Goal: Information Seeking & Learning: Learn about a topic

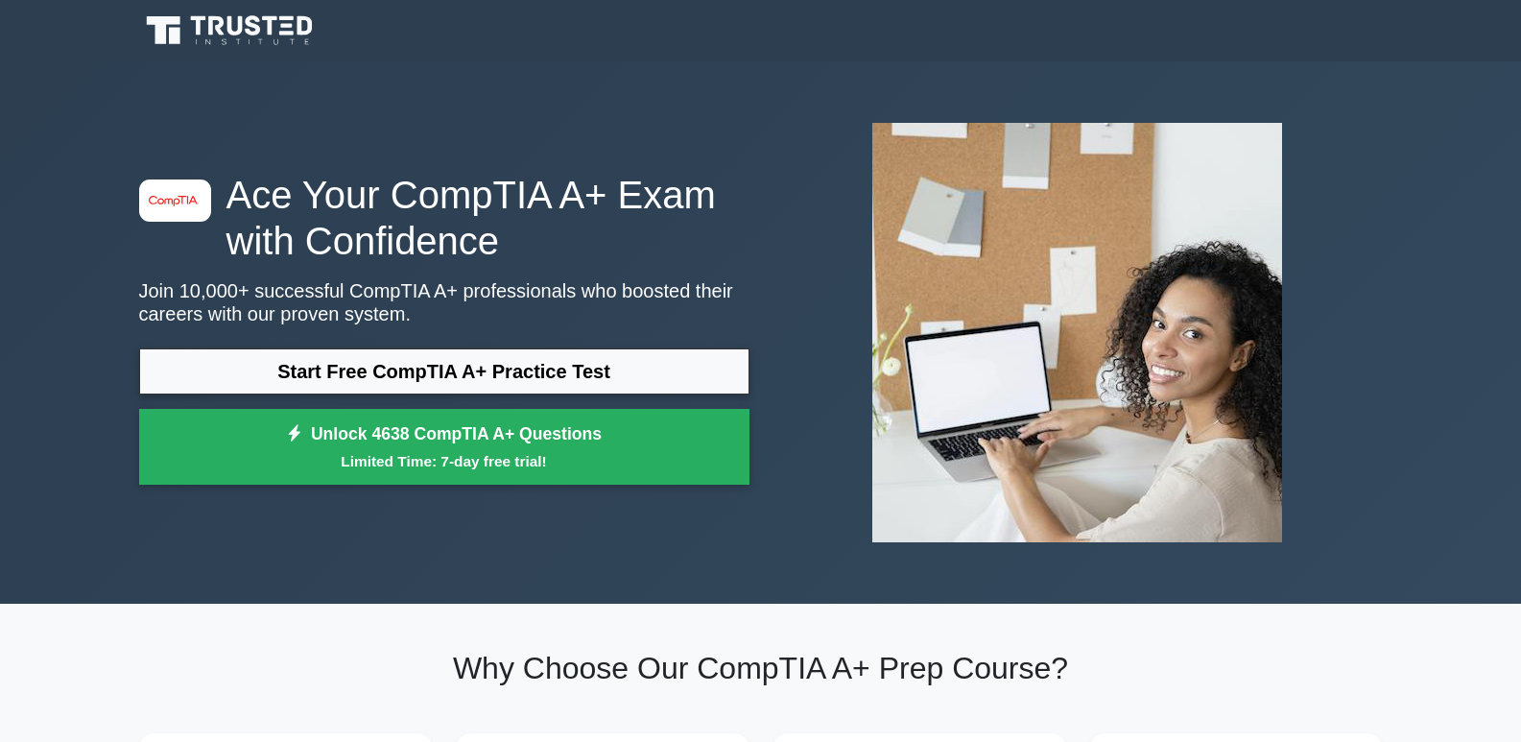
click at [443, 372] on link "Start Free CompTIA A+ Practice Test" at bounding box center [444, 371] width 611 height 46
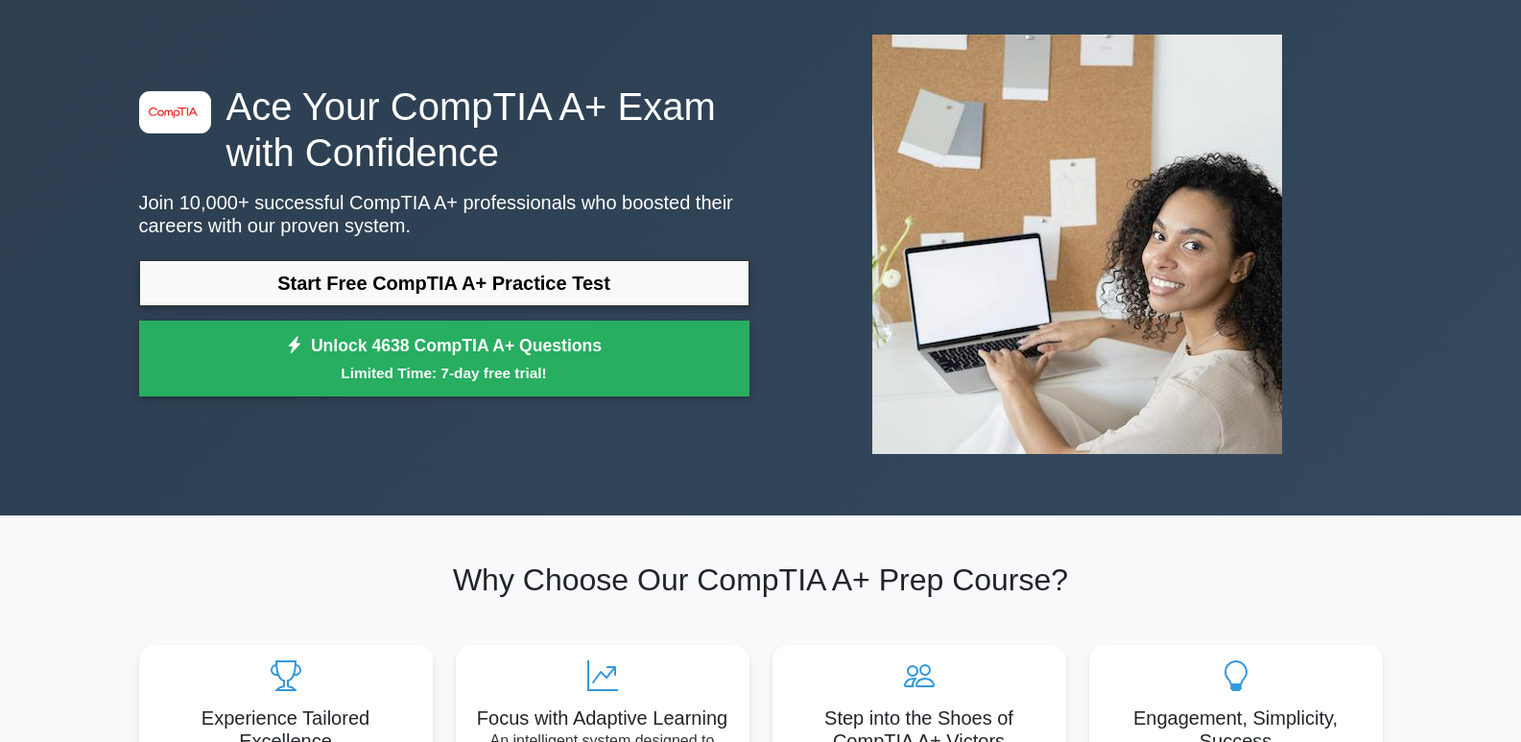
scroll to position [128, 0]
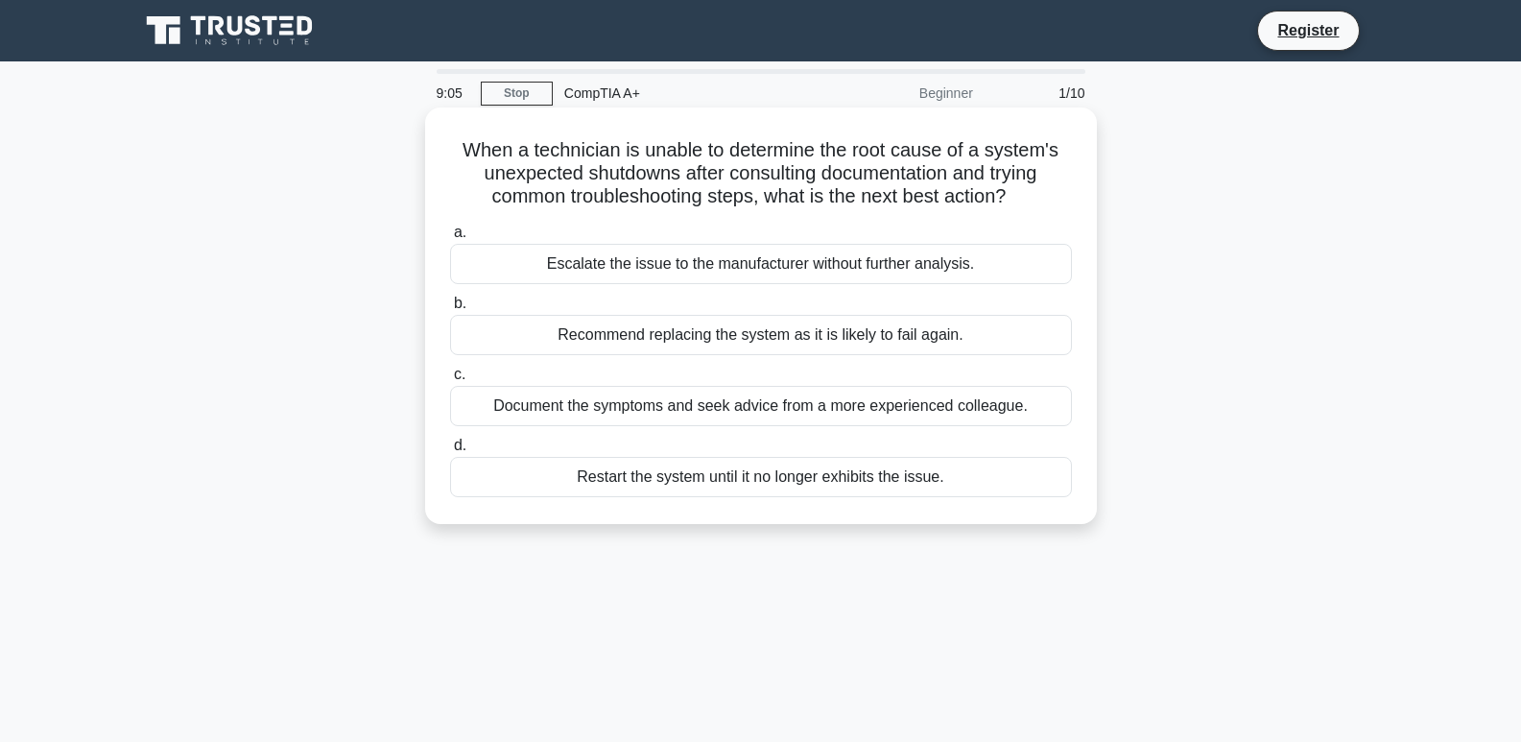
click at [716, 417] on div "Document the symptoms and seek advice from a more experienced colleague." at bounding box center [761, 406] width 622 height 40
click at [450, 381] on input "c. Document the symptoms and seek advice from a more experienced colleague." at bounding box center [450, 375] width 0 height 12
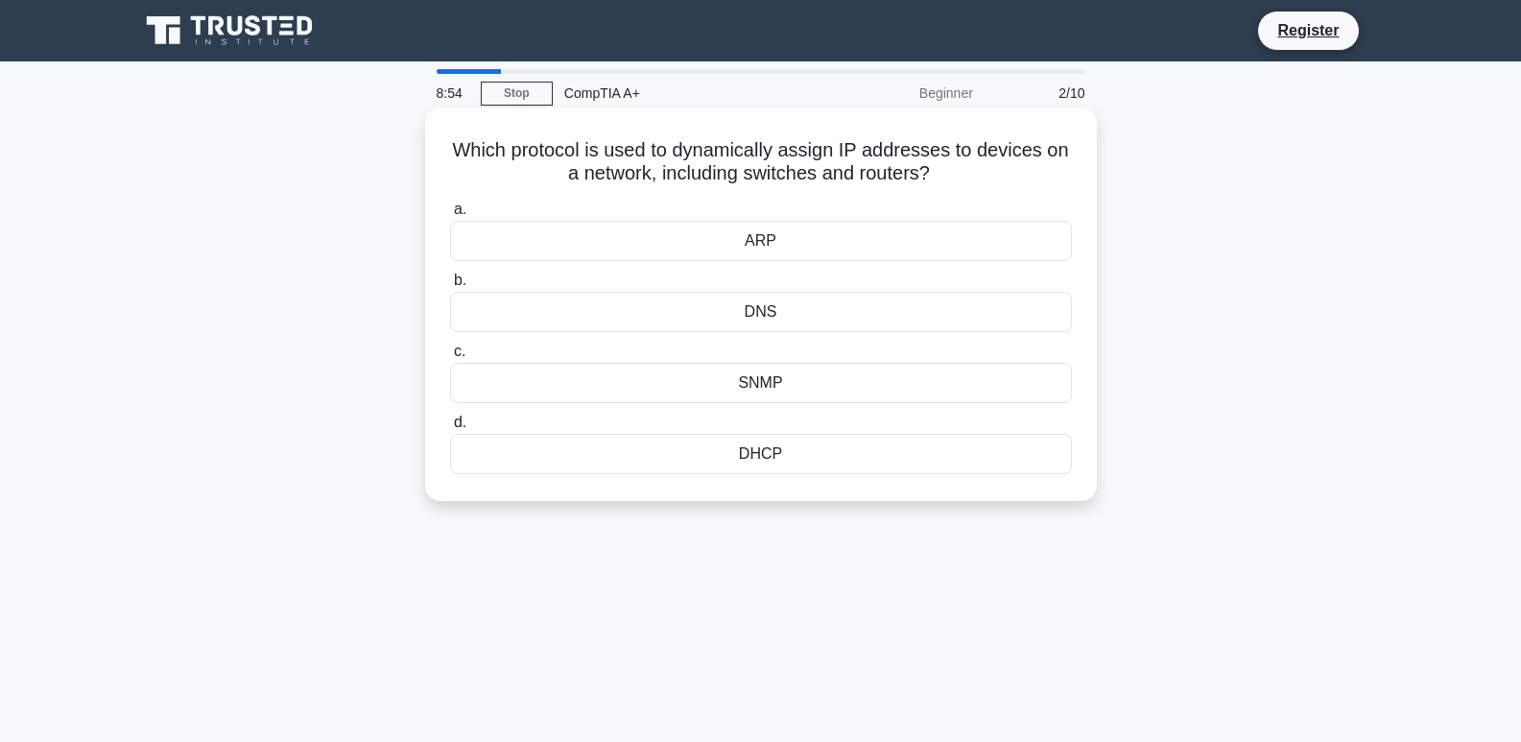
click at [787, 457] on div "DHCP" at bounding box center [761, 454] width 622 height 40
click at [450, 429] on input "d. DHCP" at bounding box center [450, 423] width 0 height 12
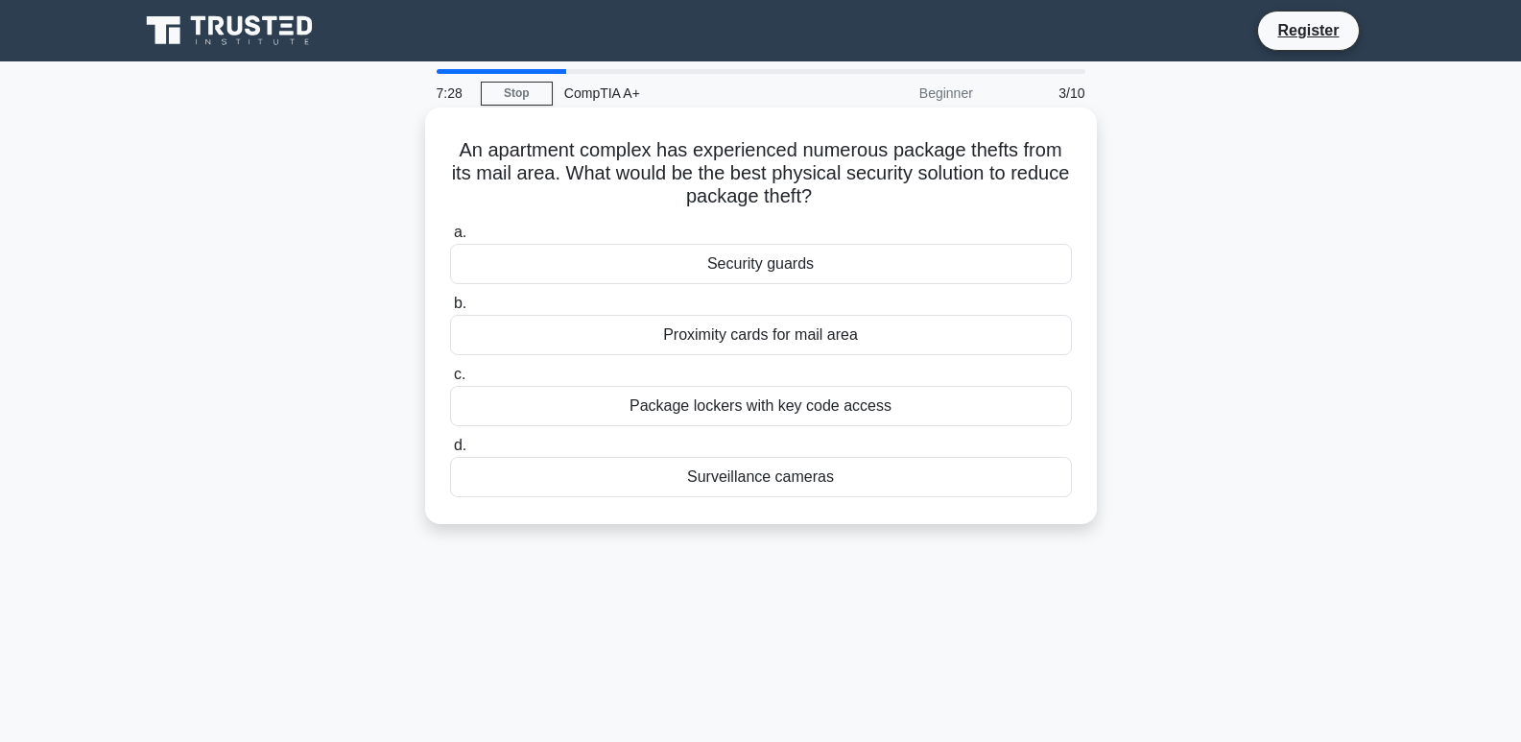
click at [789, 478] on div "Surveillance cameras" at bounding box center [761, 477] width 622 height 40
click at [450, 452] on input "d. Surveillance cameras" at bounding box center [450, 446] width 0 height 12
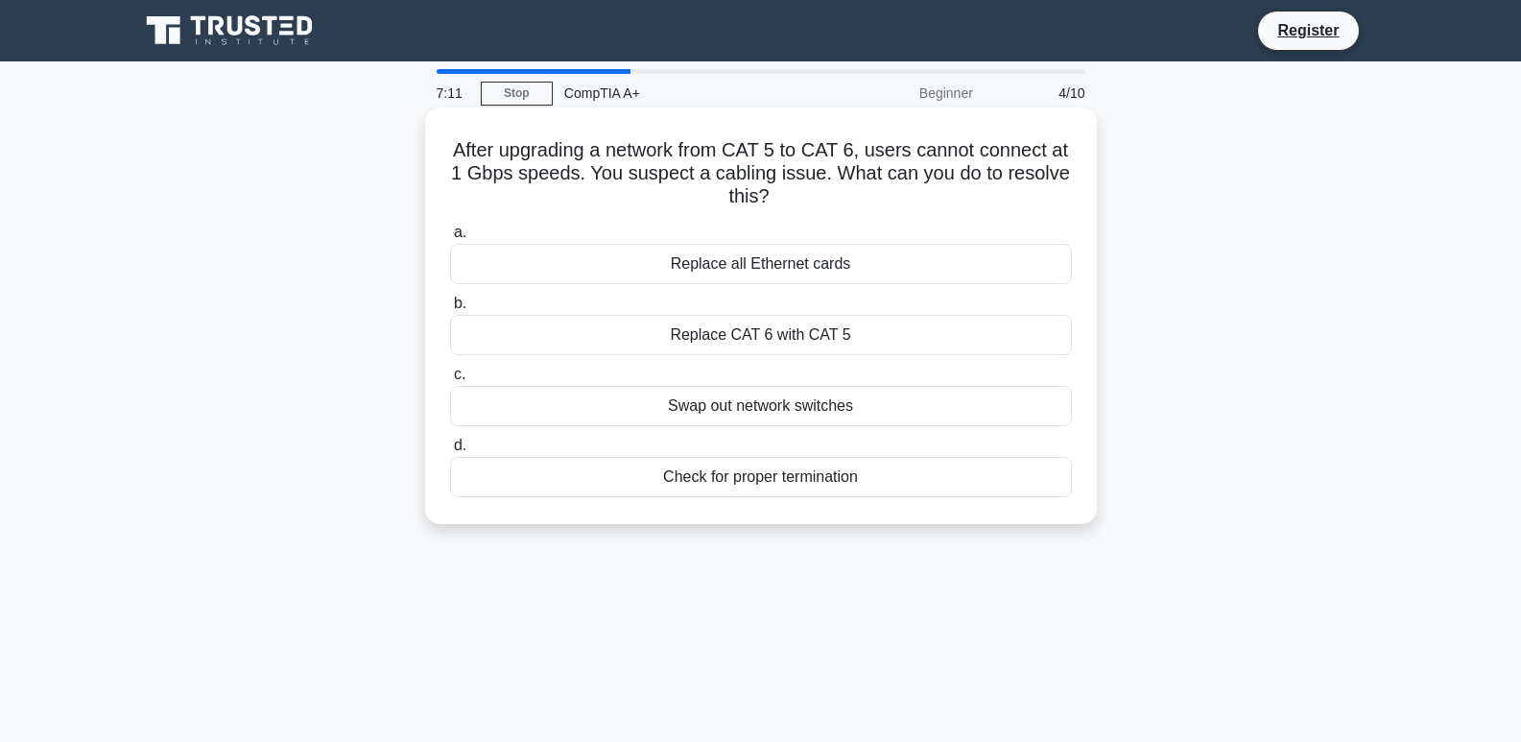
click at [789, 478] on div "Check for proper termination" at bounding box center [761, 477] width 622 height 40
click at [450, 452] on input "d. Check for proper termination" at bounding box center [450, 446] width 0 height 12
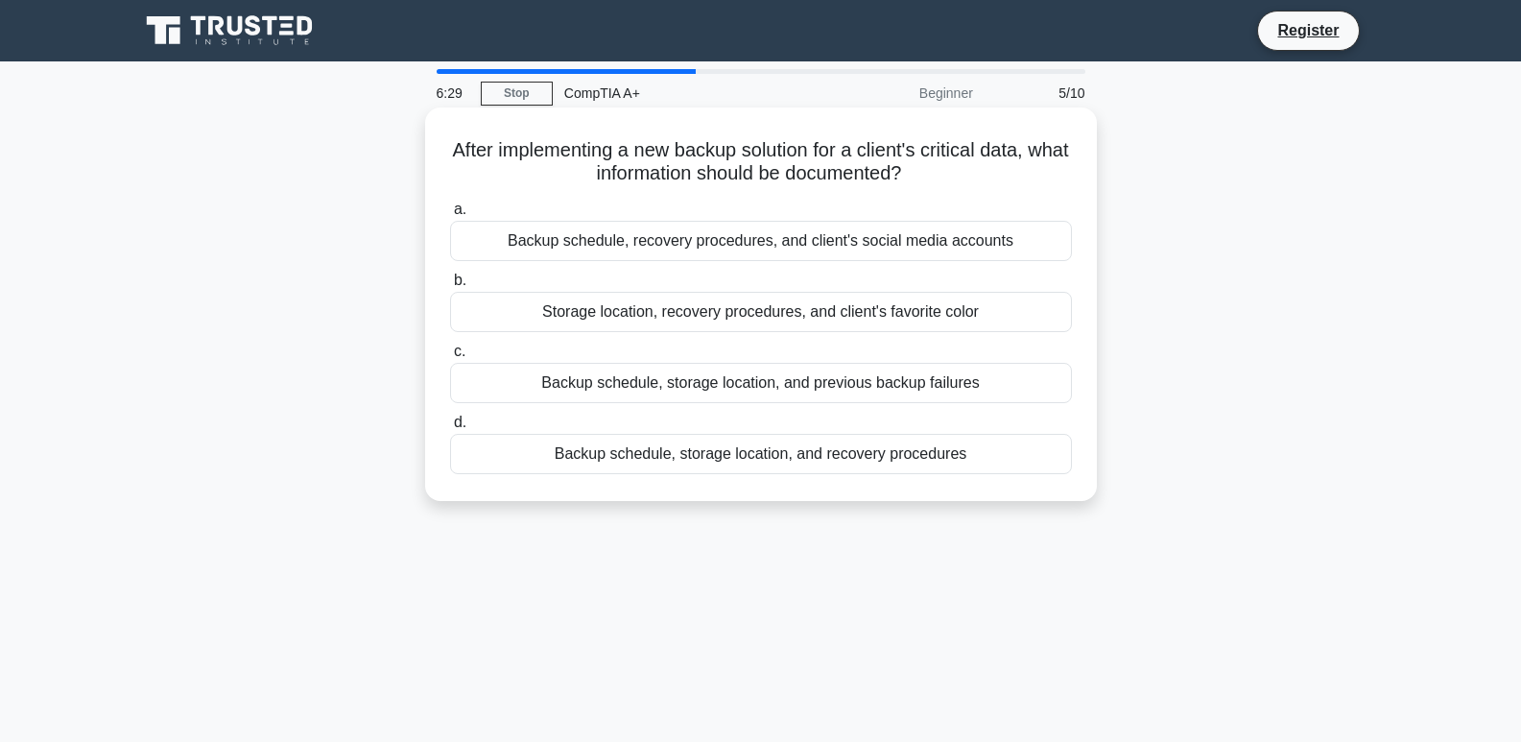
click at [812, 459] on div "Backup schedule, storage location, and recovery procedures" at bounding box center [761, 454] width 622 height 40
click at [450, 429] on input "d. Backup schedule, storage location, and recovery procedures" at bounding box center [450, 423] width 0 height 12
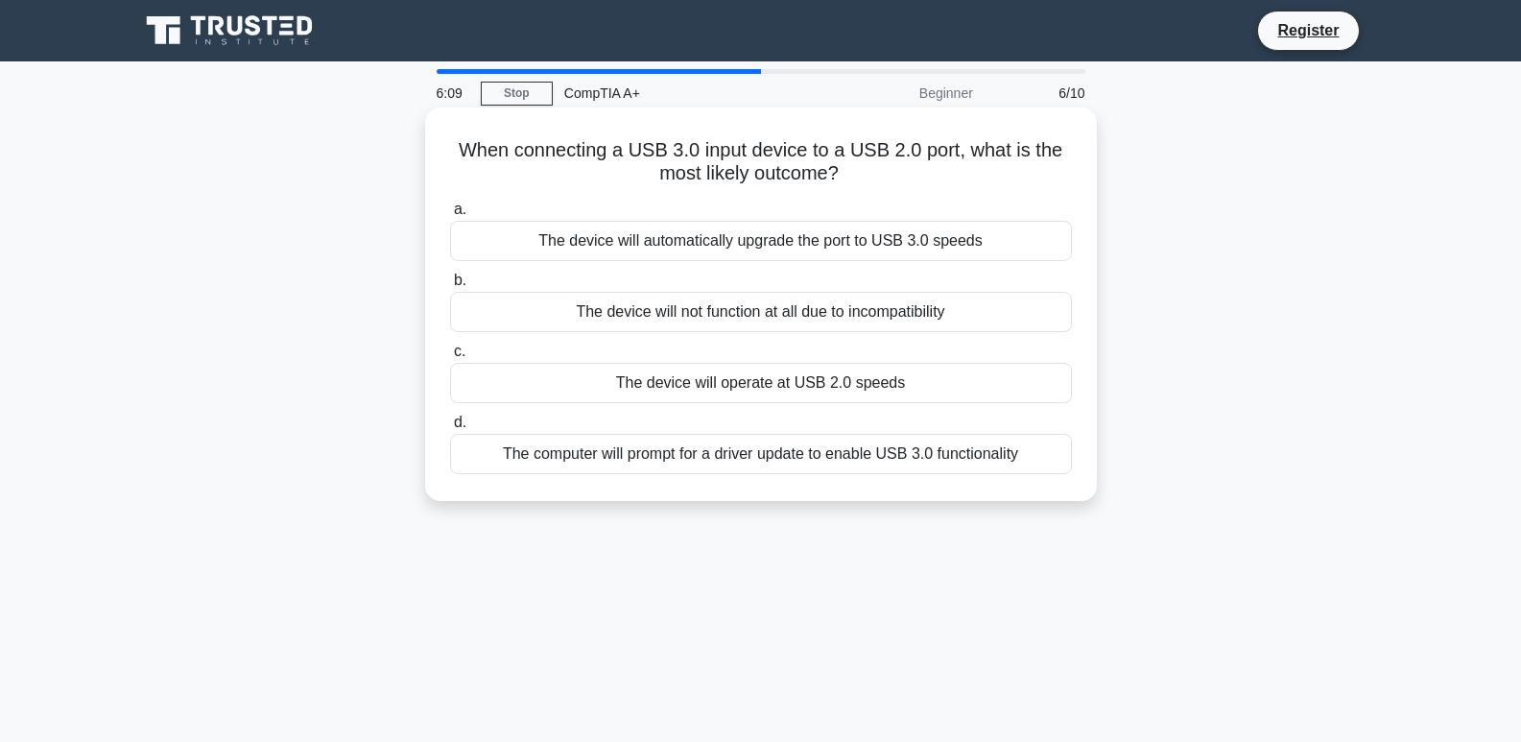
click at [835, 387] on div "The device will operate at USB 2.0 speeds" at bounding box center [761, 383] width 622 height 40
click at [450, 358] on input "c. The device will operate at USB 2.0 speeds" at bounding box center [450, 352] width 0 height 12
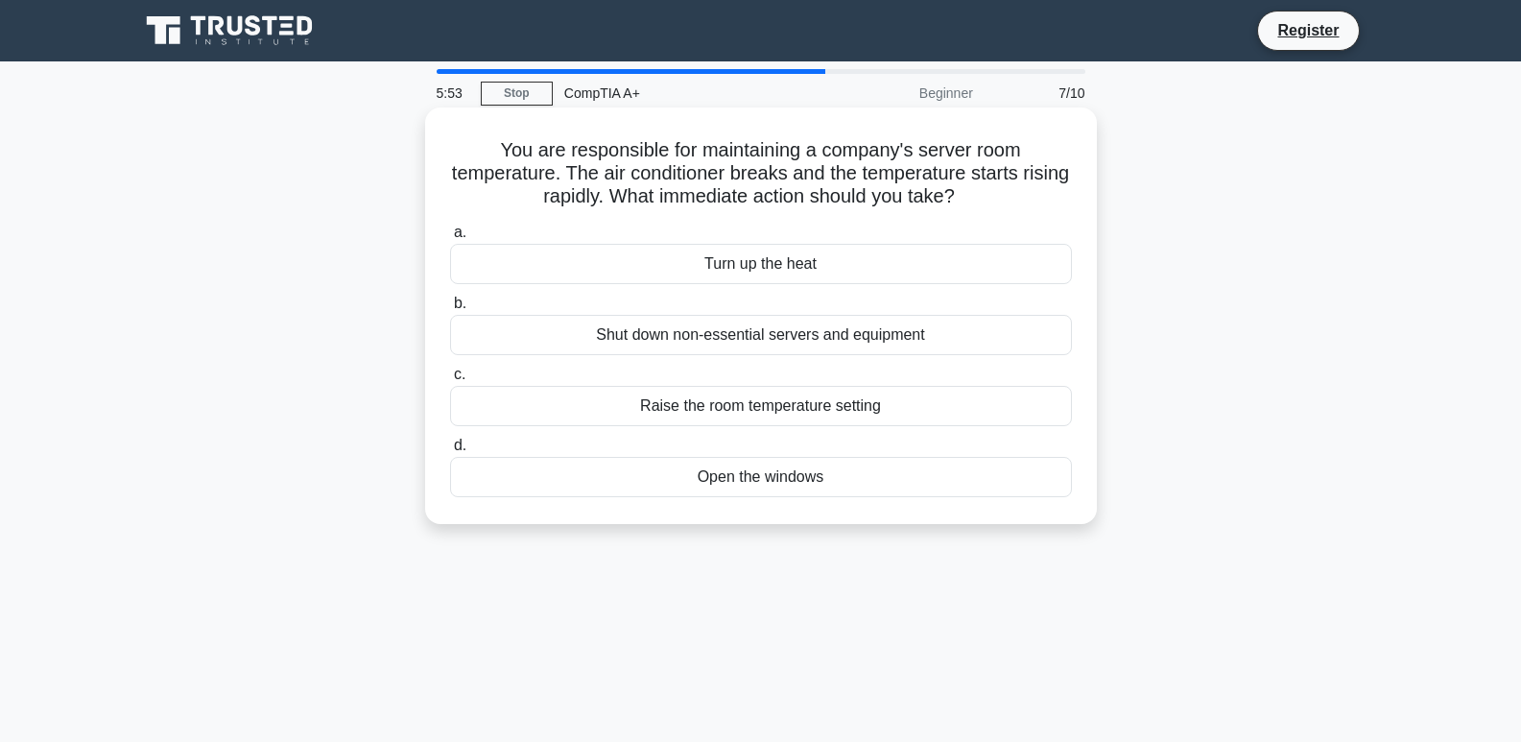
click at [839, 341] on div "Shut down non-essential servers and equipment" at bounding box center [761, 335] width 622 height 40
click at [450, 310] on input "b. Shut down non-essential servers and equipment" at bounding box center [450, 304] width 0 height 12
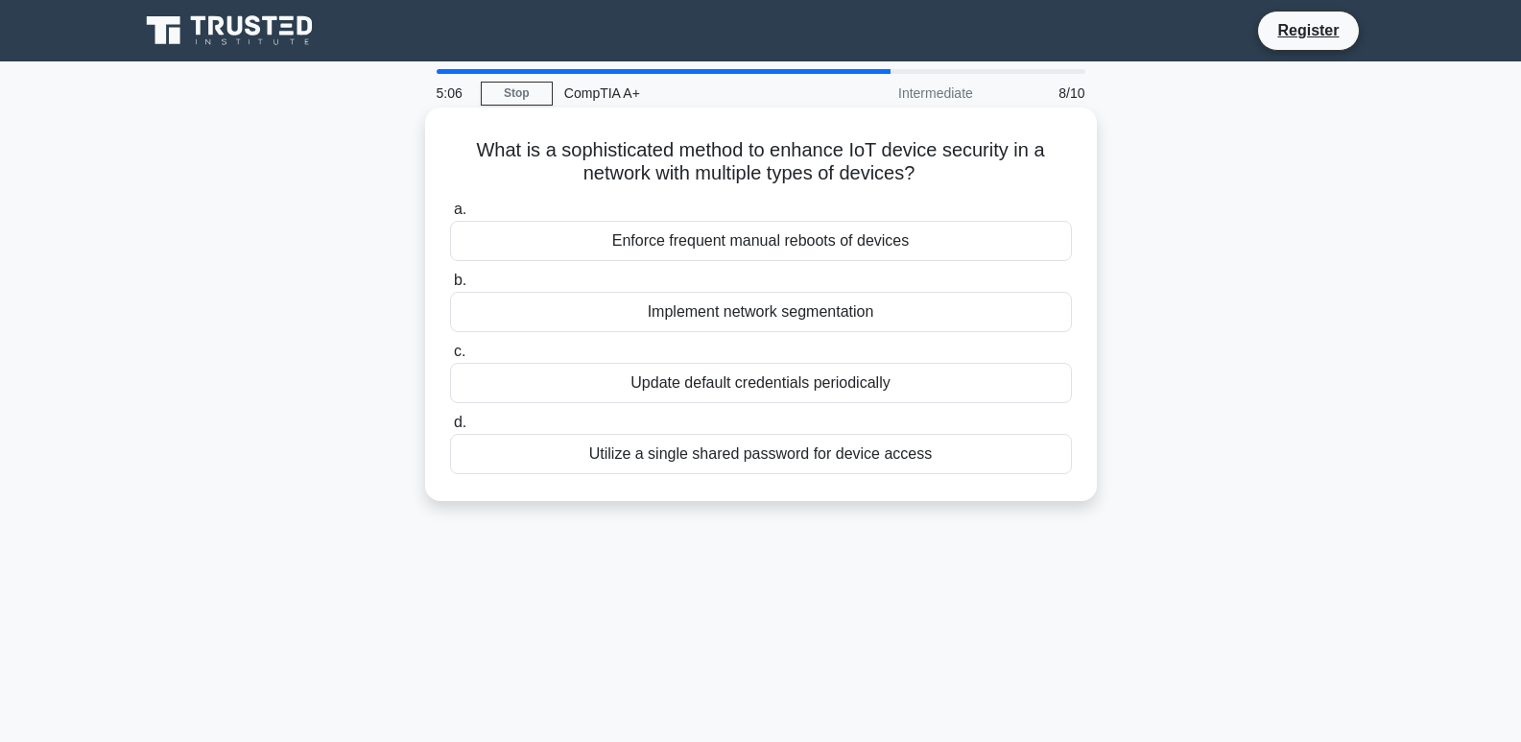
click at [831, 318] on div "Implement network segmentation" at bounding box center [761, 312] width 622 height 40
click at [450, 287] on input "b. Implement network segmentation" at bounding box center [450, 281] width 0 height 12
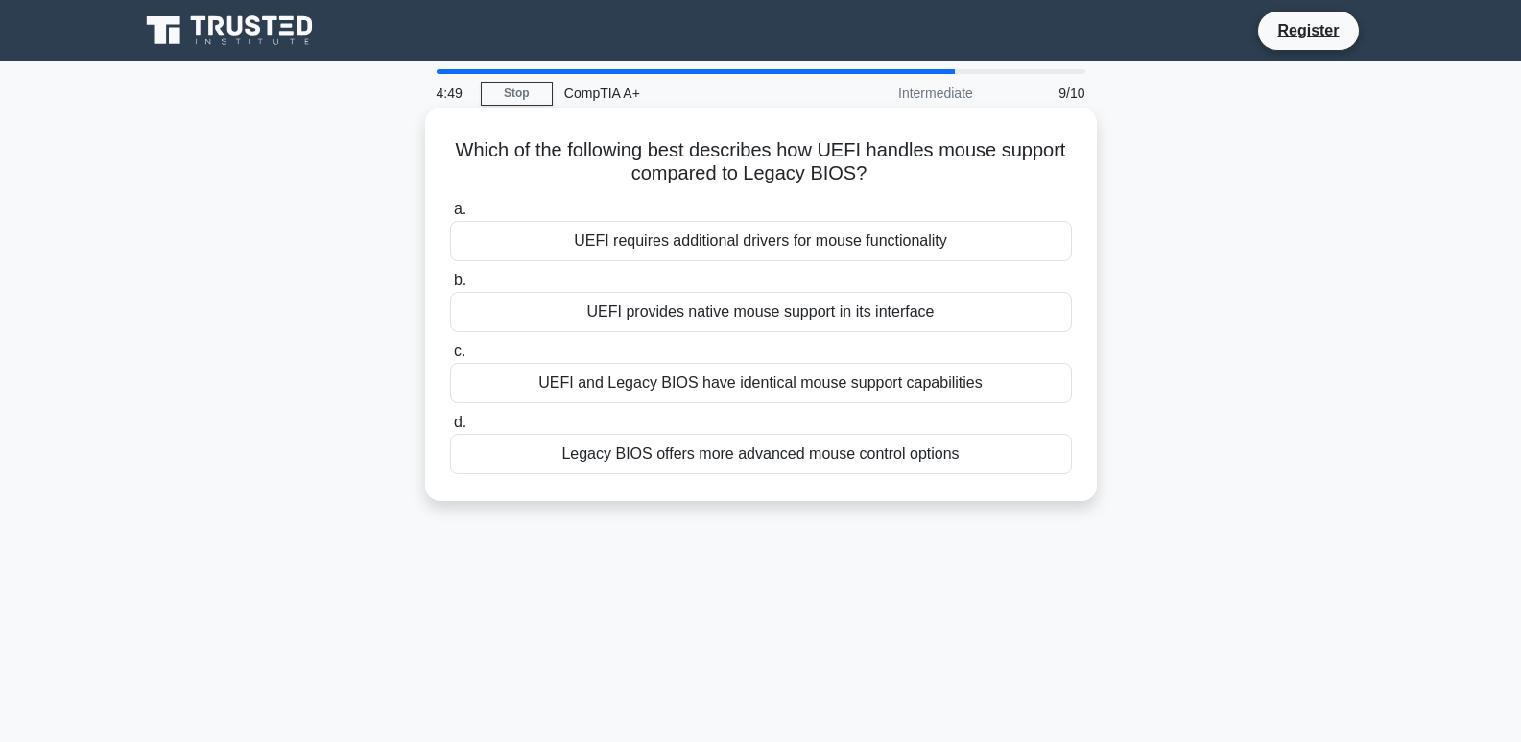
click at [868, 319] on div "UEFI provides native mouse support in its interface" at bounding box center [761, 312] width 622 height 40
click at [450, 287] on input "b. UEFI provides native mouse support in its interface" at bounding box center [450, 281] width 0 height 12
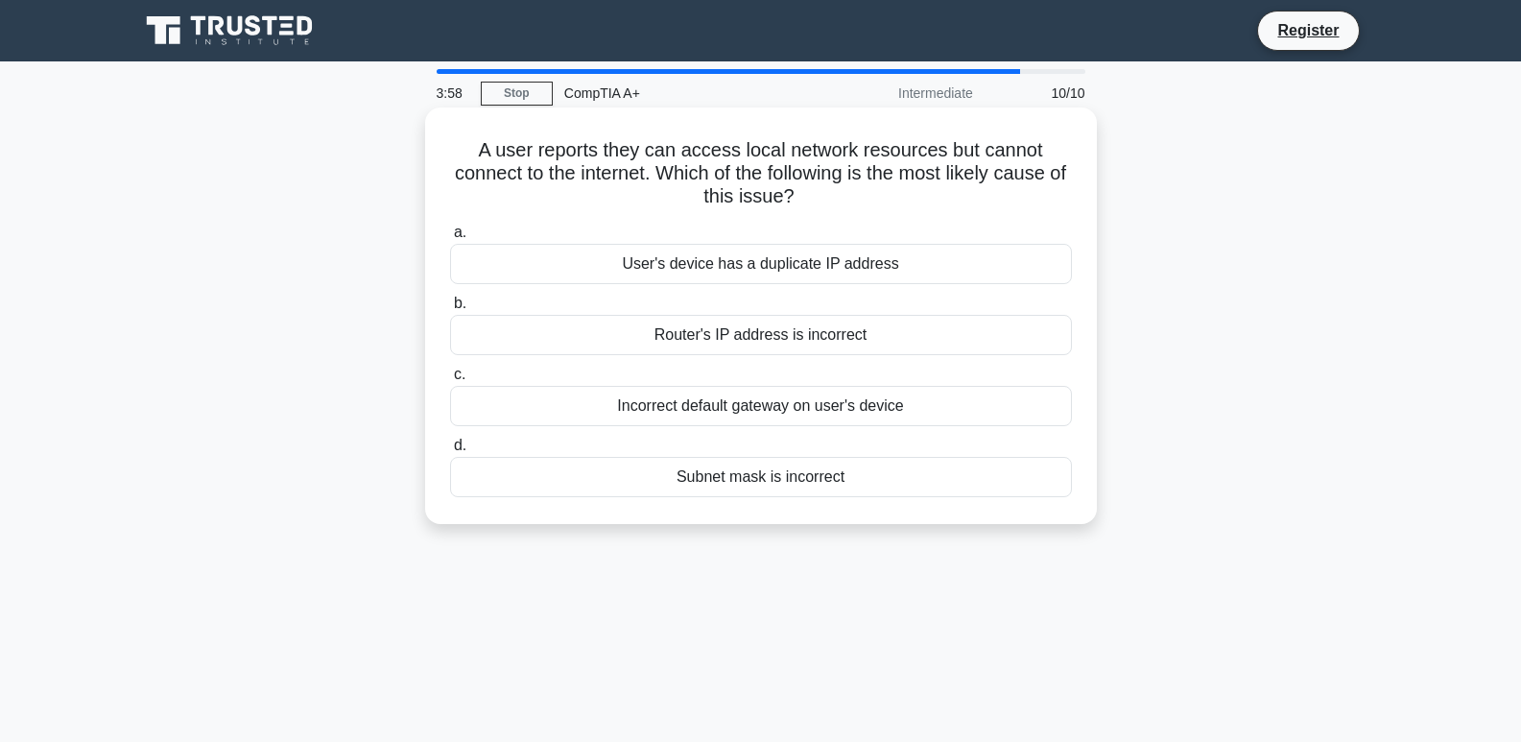
click at [902, 411] on div "Incorrect default gateway on user's device" at bounding box center [761, 406] width 622 height 40
click at [450, 381] on input "c. Incorrect default gateway on user's device" at bounding box center [450, 375] width 0 height 12
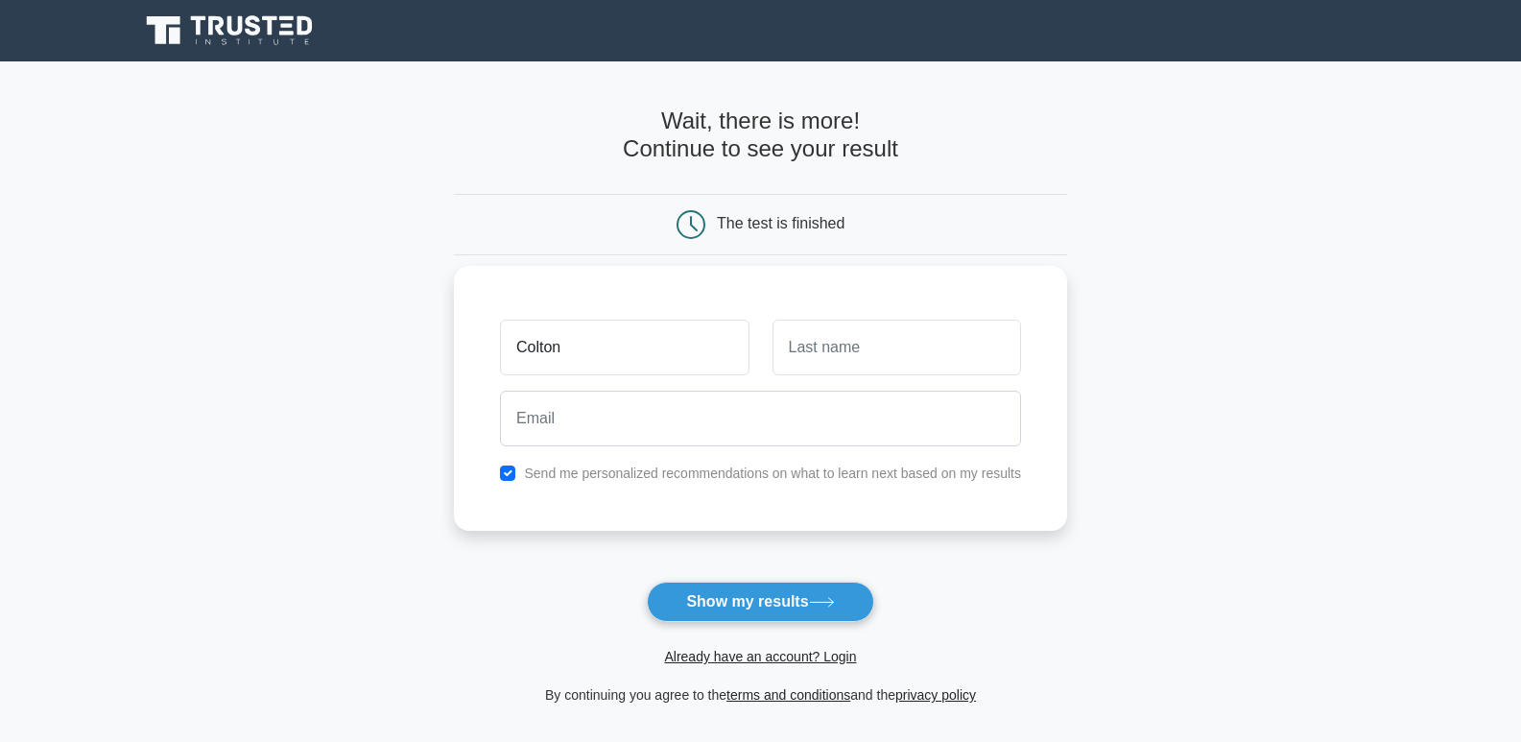
type input "Colton"
type input "Lindsley"
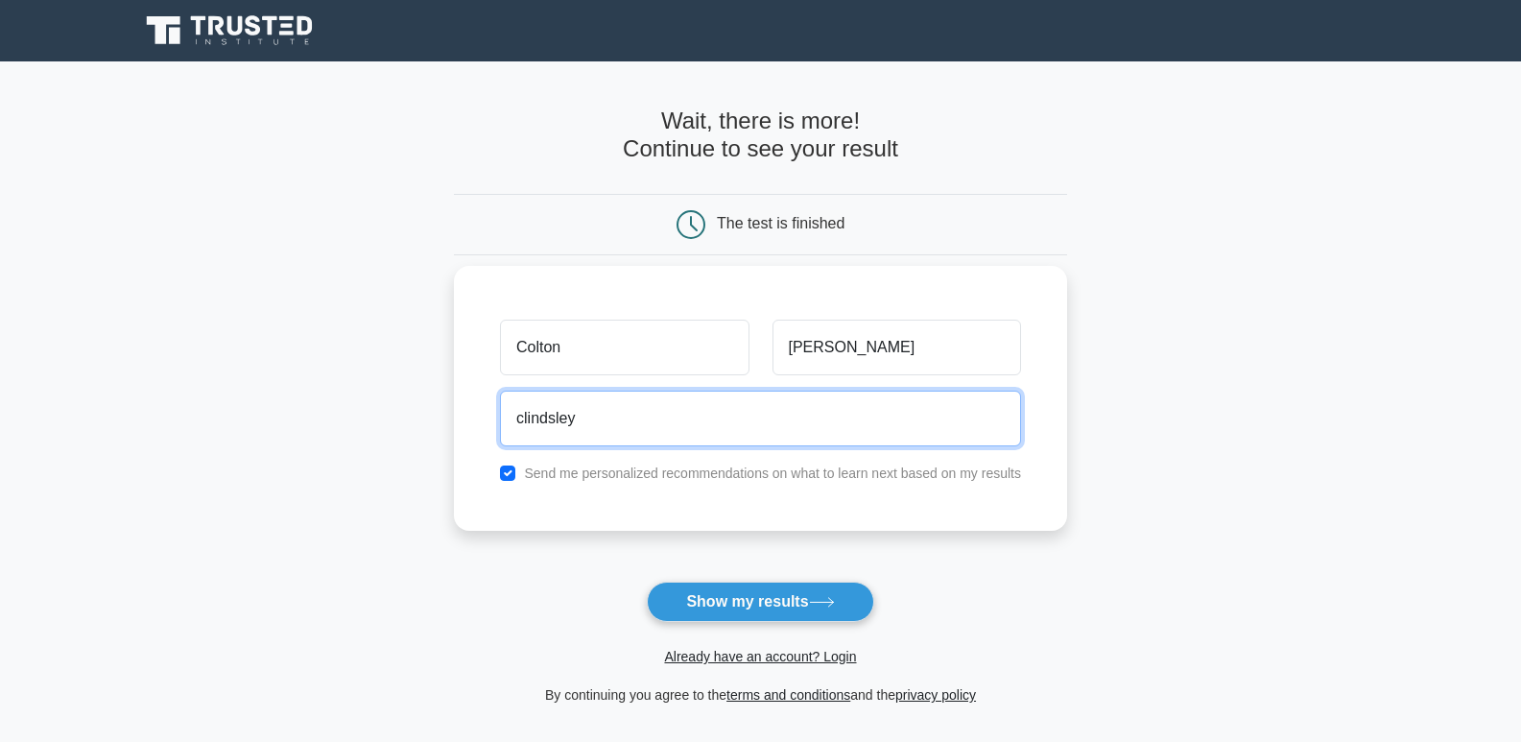
type input "clindsley@bommarito.net"
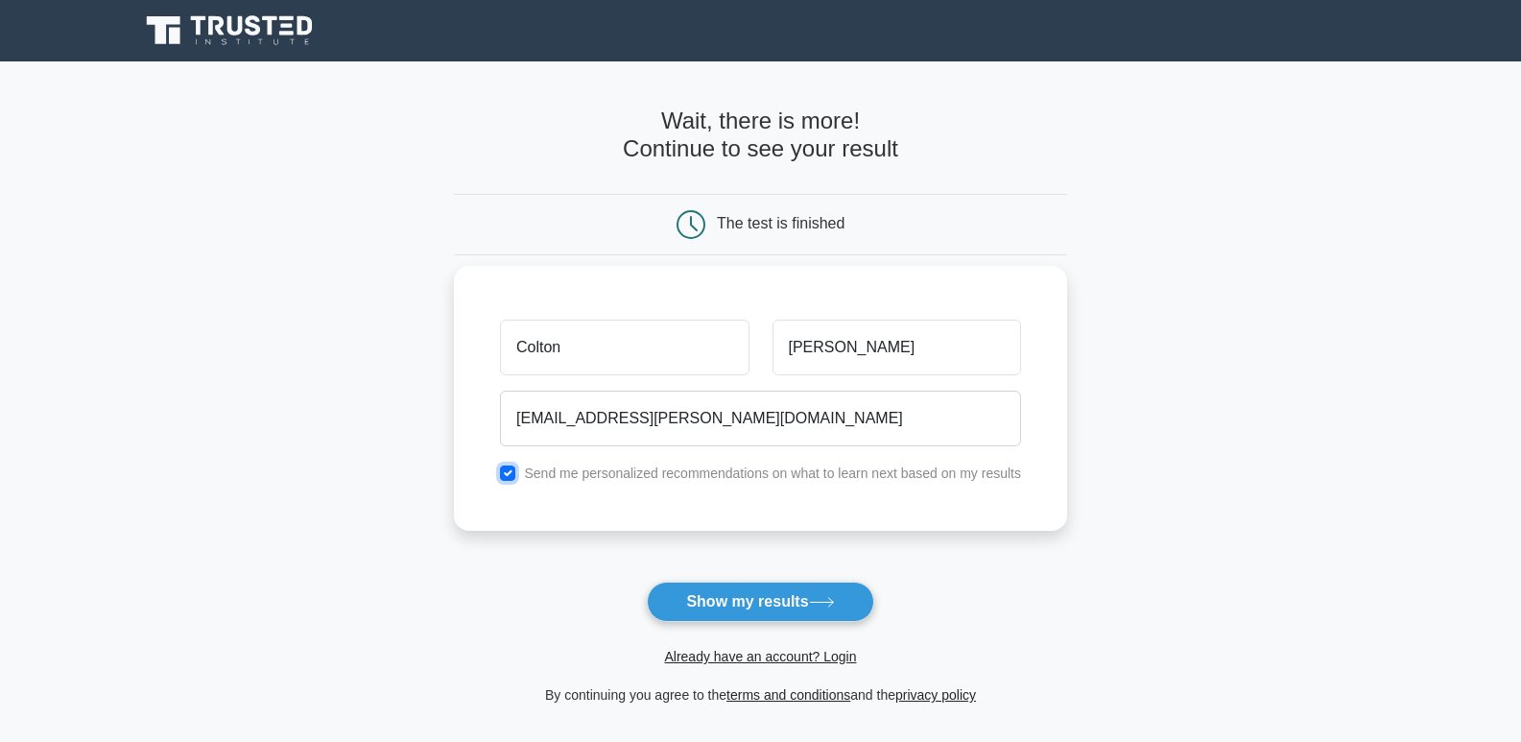
click at [515, 477] on input "checkbox" at bounding box center [507, 473] width 15 height 15
checkbox input "false"
click at [732, 603] on button "Show my results" at bounding box center [760, 602] width 227 height 40
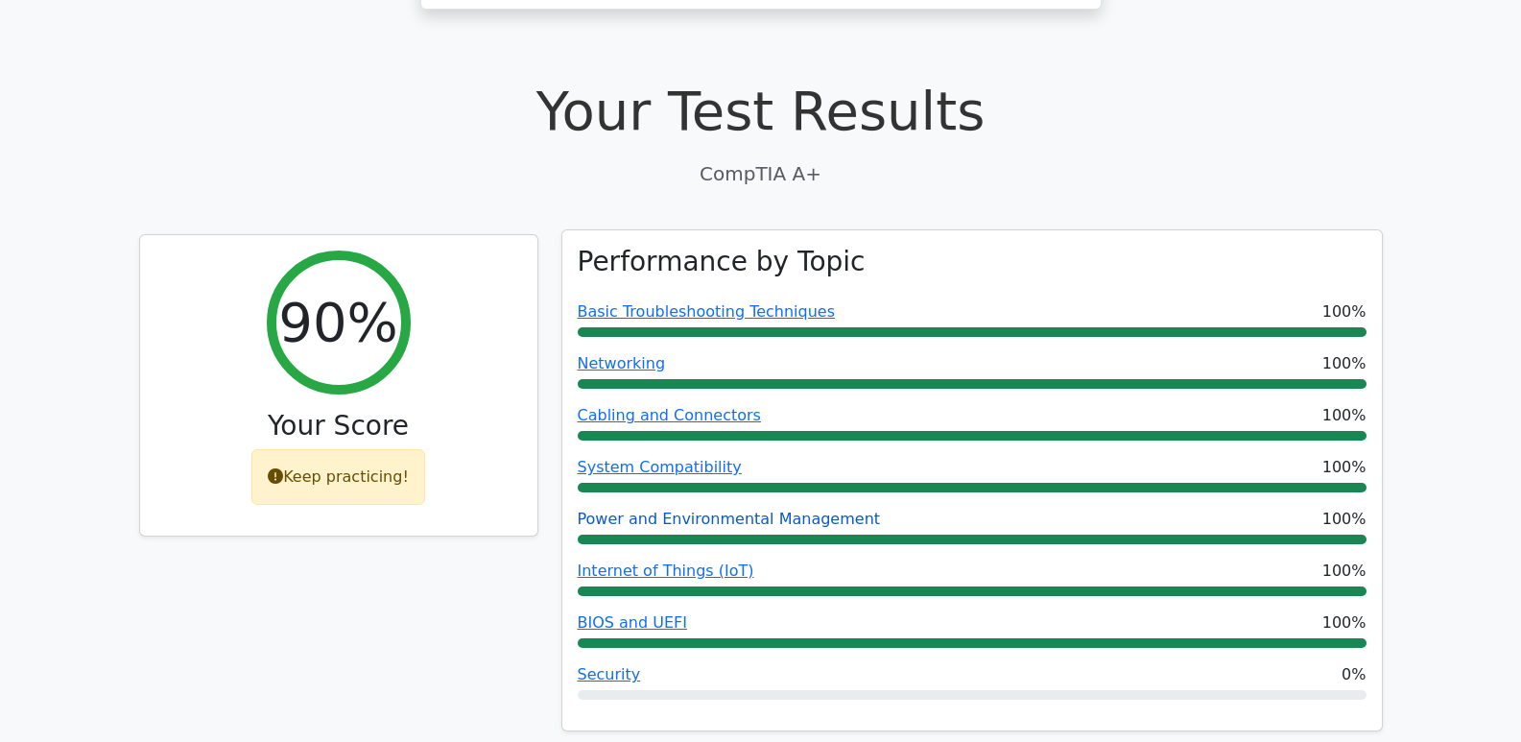
scroll to position [512, 0]
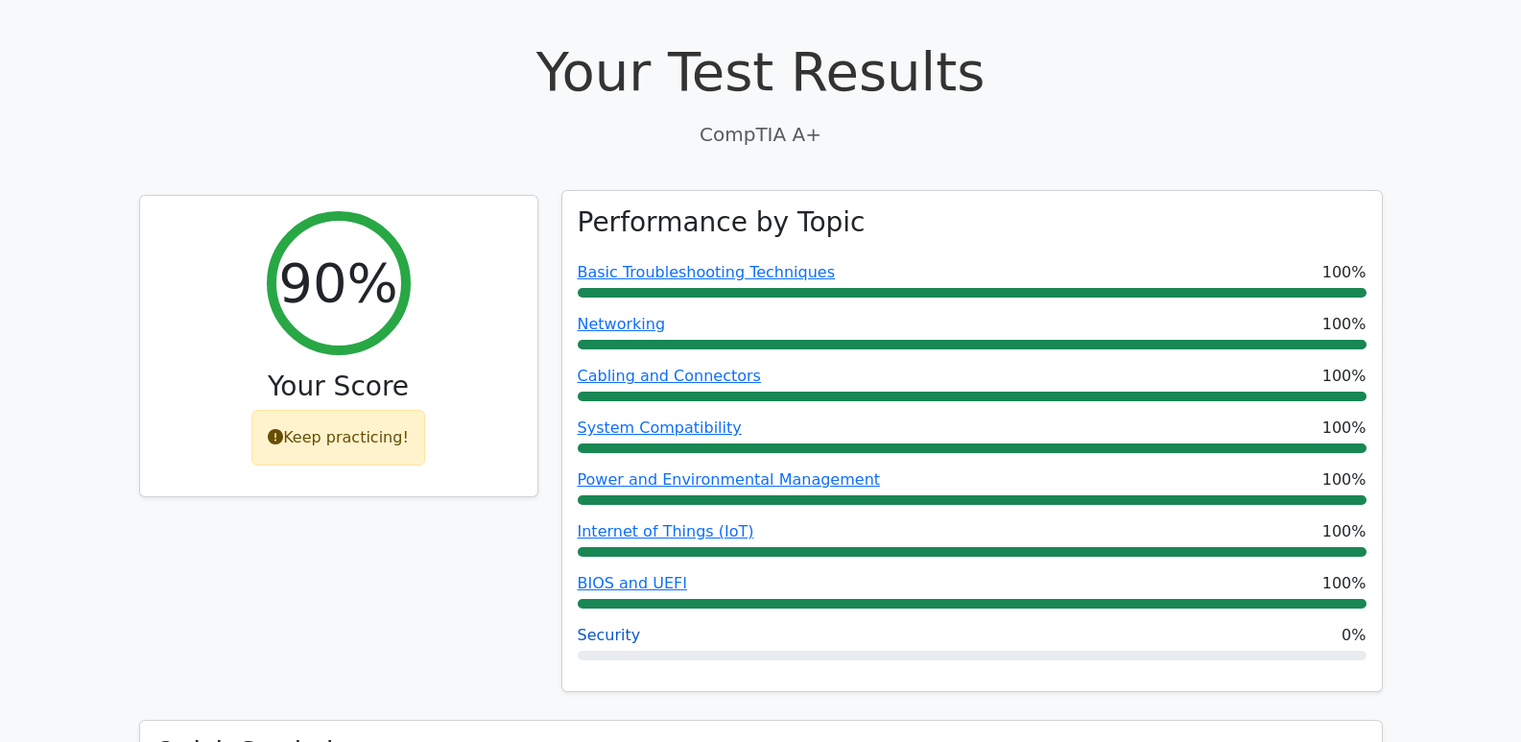
click at [605, 626] on link "Security" at bounding box center [609, 635] width 63 height 18
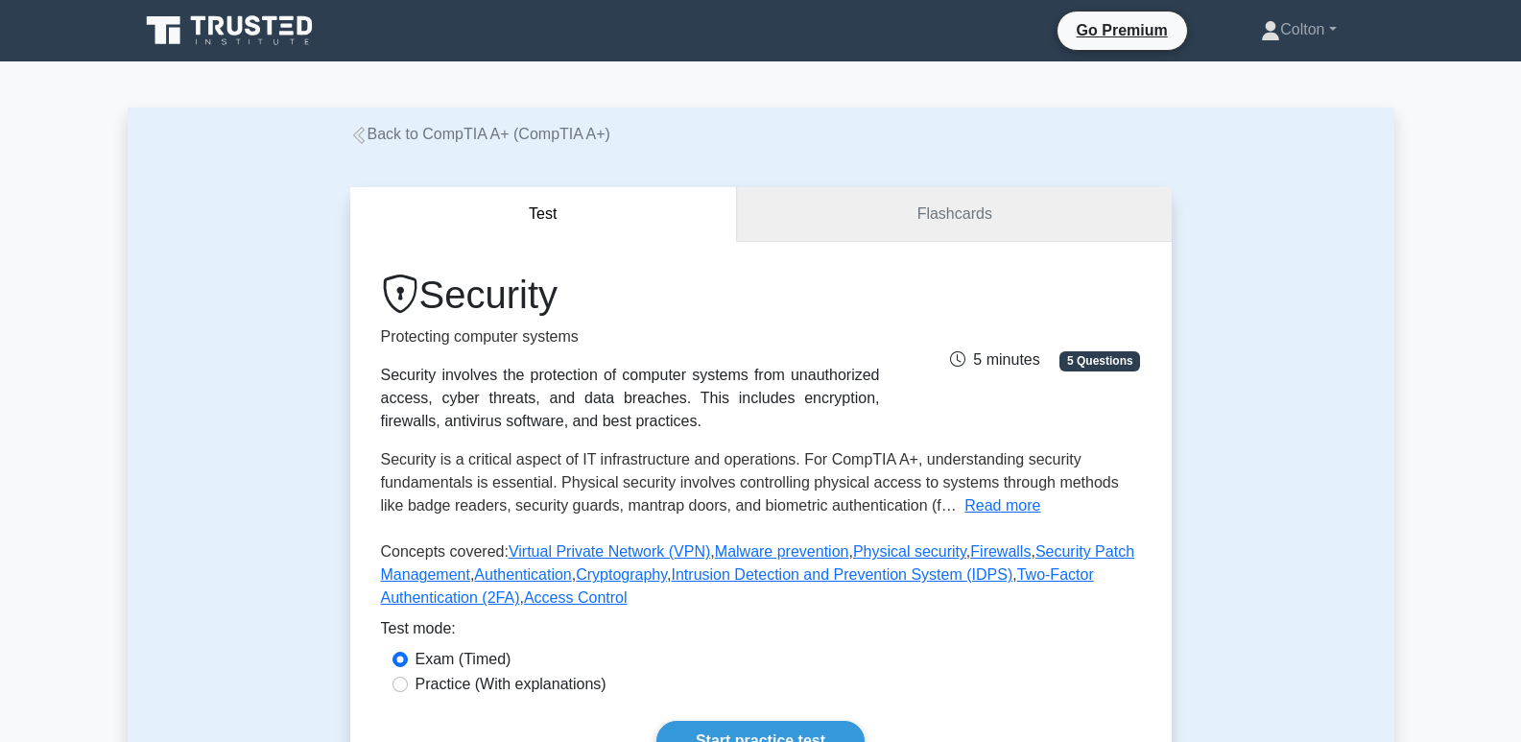
click at [943, 212] on link "Flashcards" at bounding box center [954, 214] width 434 height 55
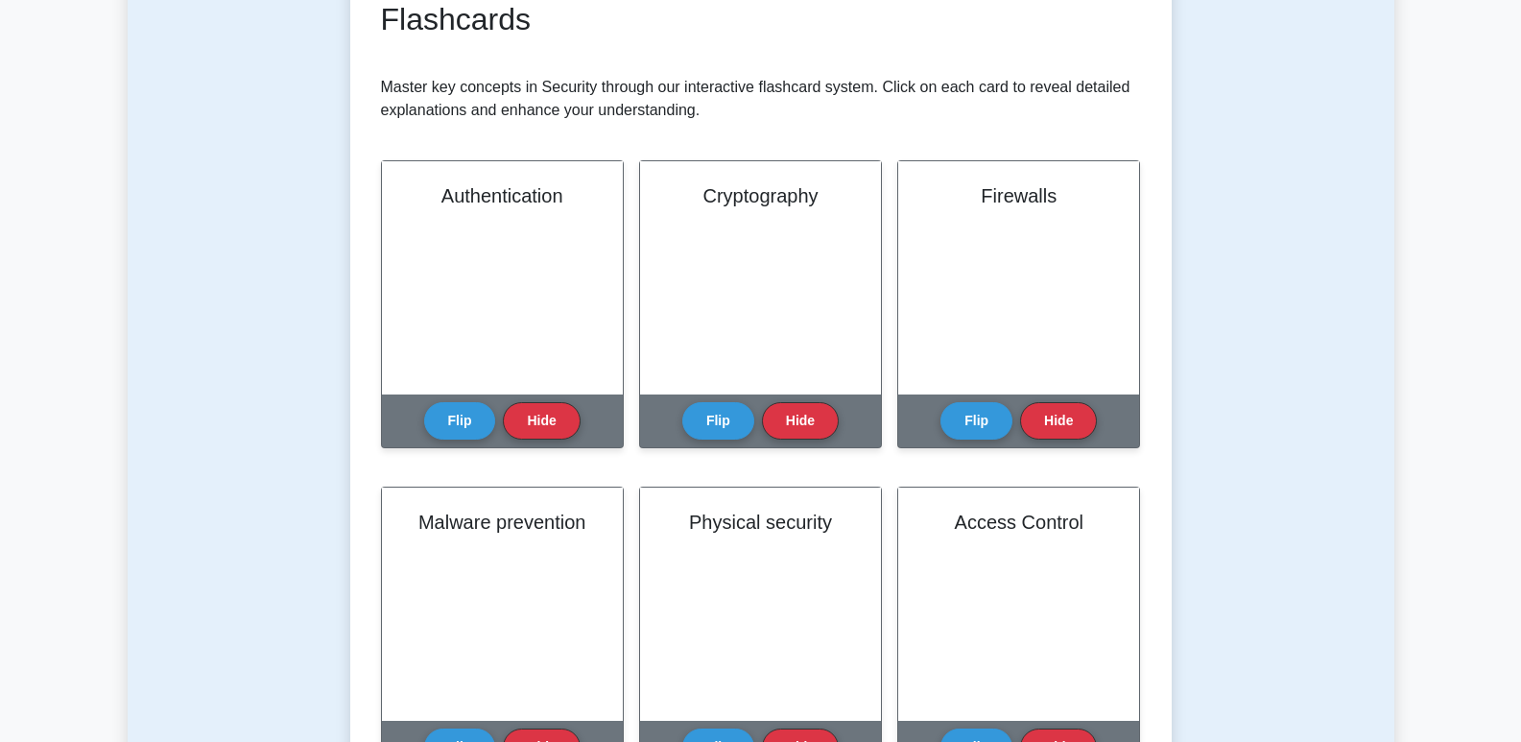
scroll to position [384, 0]
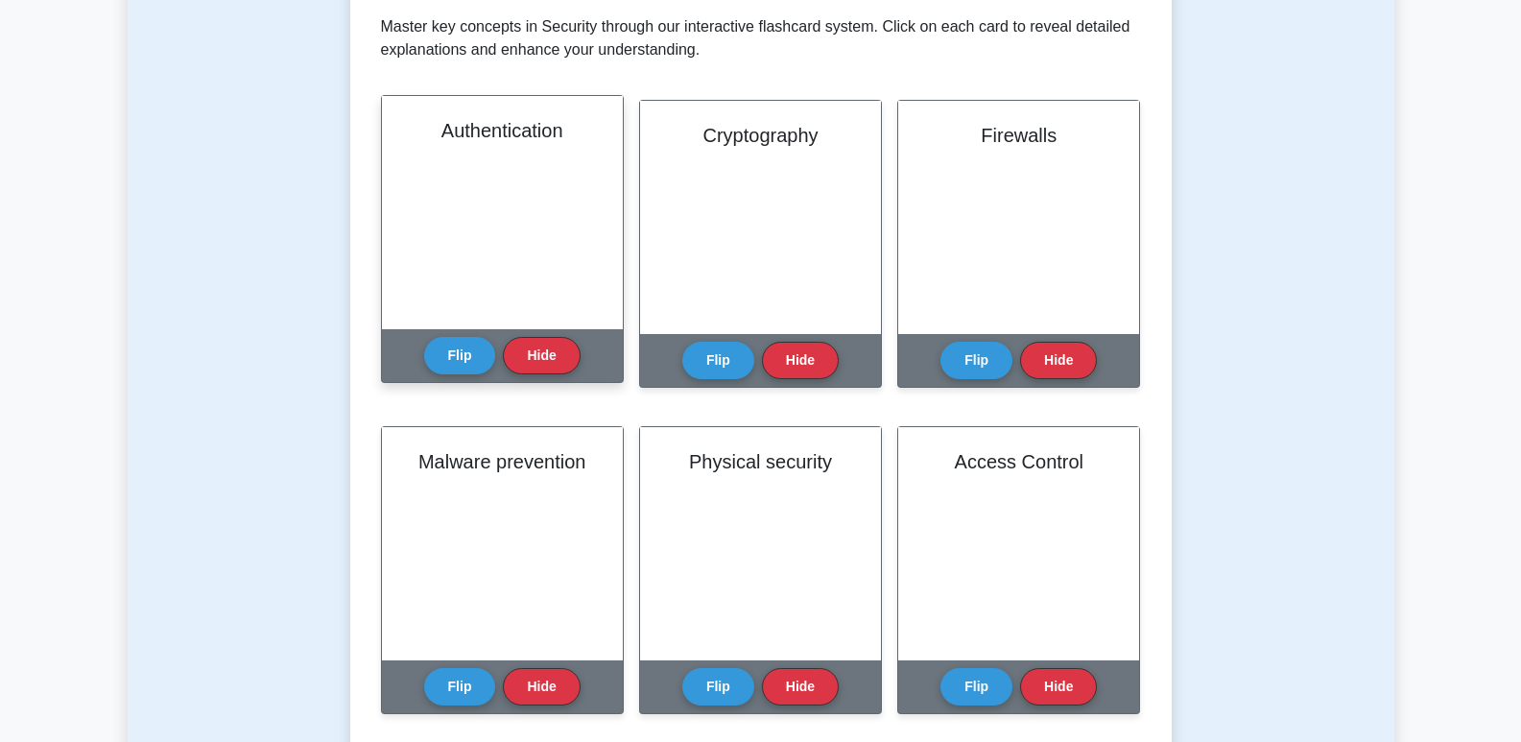
click at [567, 228] on div "Authentication" at bounding box center [502, 212] width 241 height 233
click at [474, 362] on button "Flip" at bounding box center [460, 354] width 72 height 37
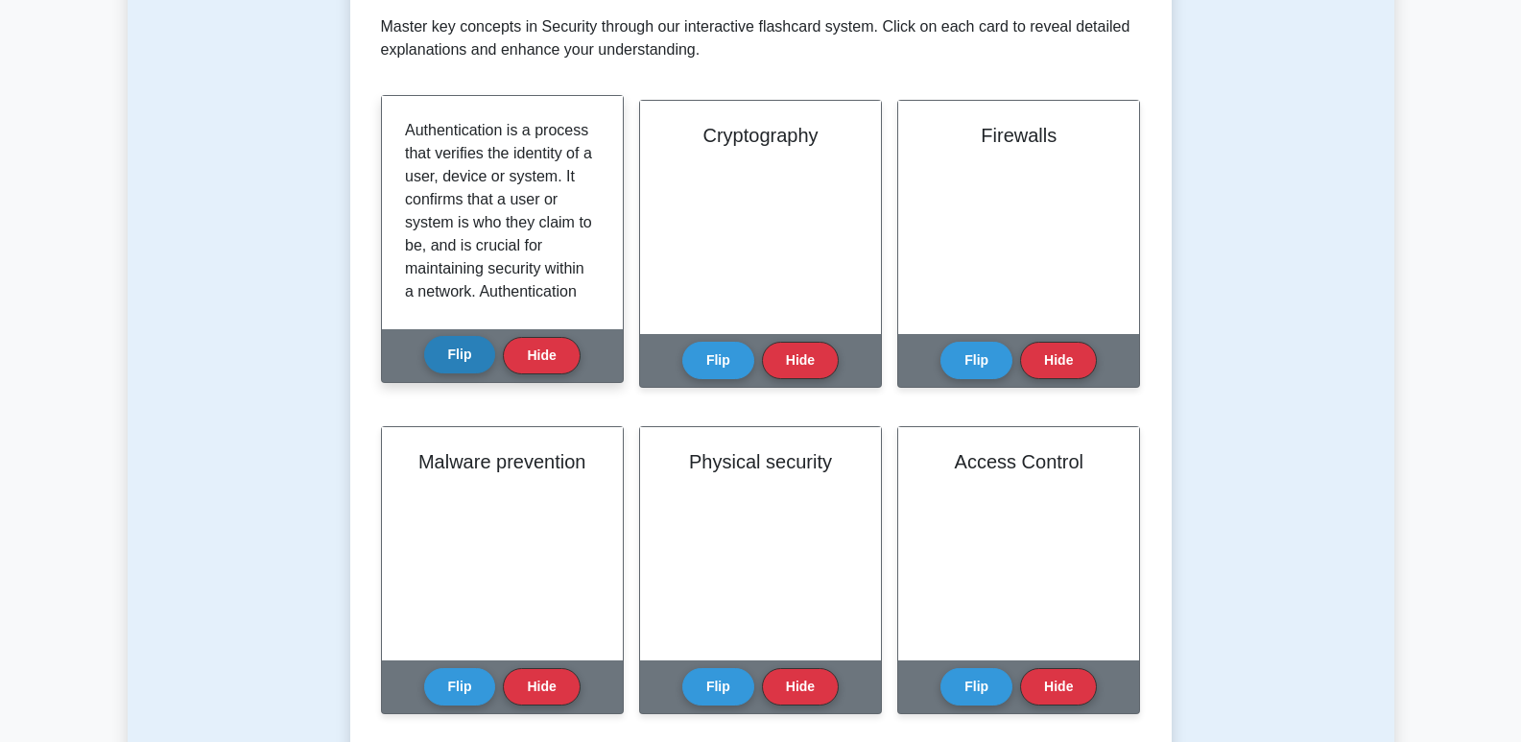
click at [473, 359] on button "Flip" at bounding box center [460, 354] width 72 height 37
